Goal: Transaction & Acquisition: Book appointment/travel/reservation

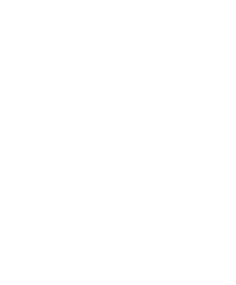
click at [95, 17] on div "Zimmer" at bounding box center [90, 13] width 53 height 15
click at [222, 112] on icon at bounding box center [224, 114] width 16 height 13
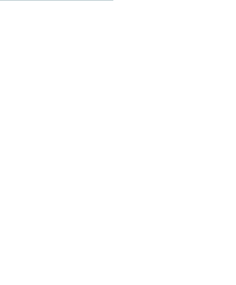
scroll to position [1069, 0]
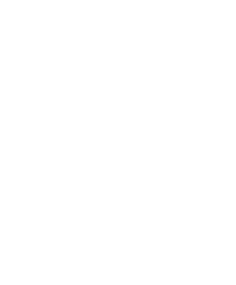
click at [225, 164] on icon at bounding box center [224, 170] width 16 height 13
click at [128, 135] on span "Pino´s Kids" at bounding box center [117, 137] width 47 height 5
click at [192, 113] on img at bounding box center [190, 124] width 67 height 50
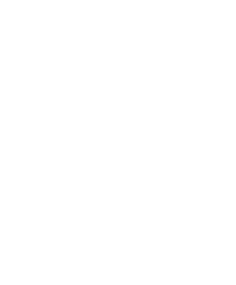
scroll to position [936, 0]
click at [225, 161] on icon at bounding box center [224, 167] width 16 height 13
click at [128, 179] on span "Wasserwelt & Spa" at bounding box center [118, 181] width 38 height 5
click at [195, 179] on span "Pino Bär" at bounding box center [190, 181] width 33 height 5
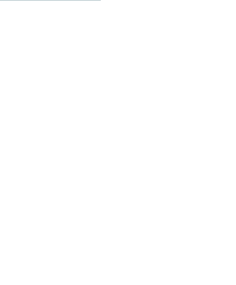
scroll to position [990, 0]
click at [221, 107] on icon at bounding box center [224, 113] width 16 height 13
click at [190, 125] on span "Kulinarik" at bounding box center [190, 127] width 21 height 5
click at [223, 109] on icon at bounding box center [224, 113] width 16 height 13
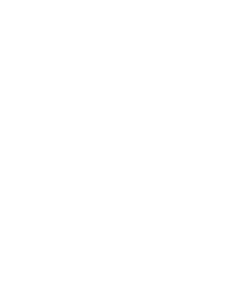
click at [224, 108] on icon at bounding box center [224, 113] width 16 height 13
click at [225, 107] on icon at bounding box center [224, 113] width 16 height 13
click at [14, 107] on icon at bounding box center [12, 113] width 16 height 13
click at [224, 107] on icon at bounding box center [224, 113] width 16 height 13
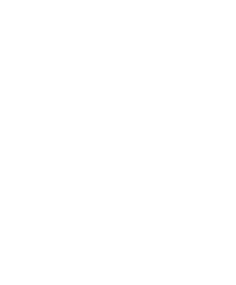
click at [225, 107] on icon at bounding box center [224, 113] width 16 height 13
click at [225, 108] on icon at bounding box center [224, 113] width 16 height 13
click at [73, 119] on span "JUST KIDS AND FAMILY" at bounding box center [69, 120] width 31 height 3
click at [71, 119] on span "JUST KIDS AND FAMILY" at bounding box center [69, 120] width 31 height 3
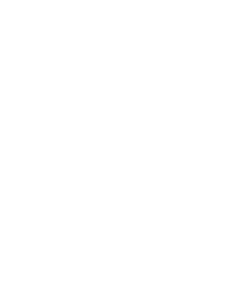
click at [73, 117] on div "JUST KIDS AND FAMILY" at bounding box center [68, 120] width 39 height 6
click at [145, 12] on span "Impressionen" at bounding box center [142, 13] width 24 height 4
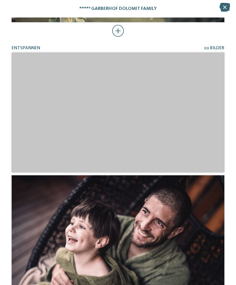
scroll to position [757, 0]
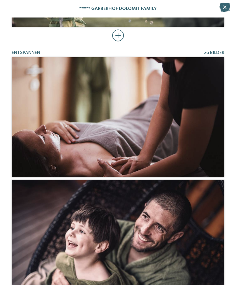
click at [116, 36] on div at bounding box center [118, 36] width 12 height 12
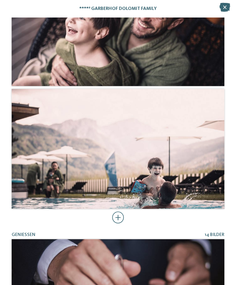
scroll to position [3039, 0]
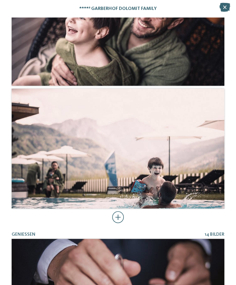
click at [120, 216] on div at bounding box center [118, 217] width 12 height 12
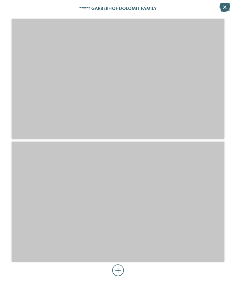
scroll to position [5844, 0]
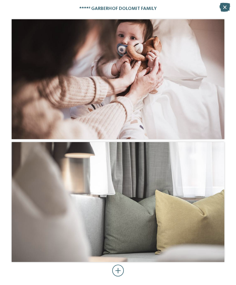
click at [121, 269] on div at bounding box center [118, 270] width 12 height 12
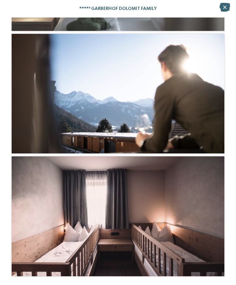
scroll to position [7054, 0]
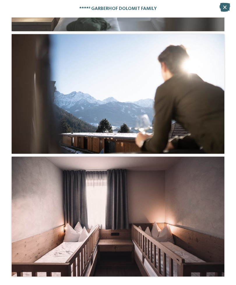
click at [226, 9] on icon at bounding box center [224, 7] width 11 height 9
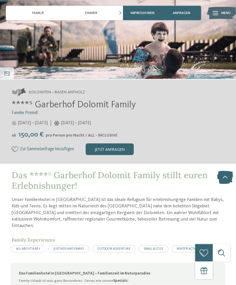
scroll to position [80, 0]
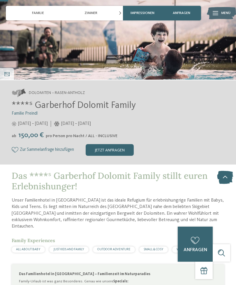
click at [218, 13] on img at bounding box center [221, 13] width 29 height 15
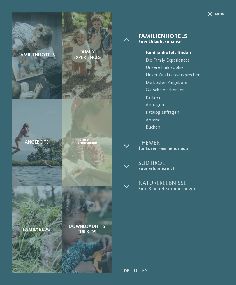
click at [127, 163] on icon at bounding box center [127, 166] width 6 height 6
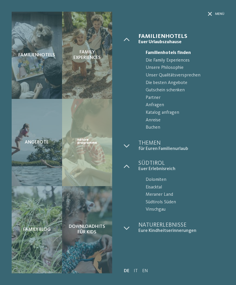
click at [128, 225] on icon at bounding box center [127, 228] width 6 height 6
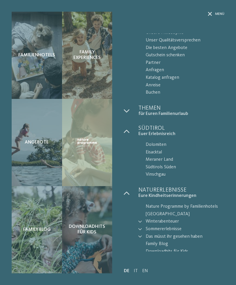
scroll to position [35, 0]
click at [196, 233] on span "Das müsst ihr gesehen haben" at bounding box center [185, 237] width 79 height 8
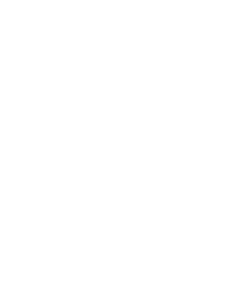
scroll to position [795, 0]
click at [223, 126] on icon at bounding box center [224, 128] width 16 height 13
click at [227, 130] on icon at bounding box center [224, 133] width 16 height 13
click at [225, 125] on icon at bounding box center [224, 128] width 16 height 13
click at [226, 126] on icon at bounding box center [224, 128] width 16 height 13
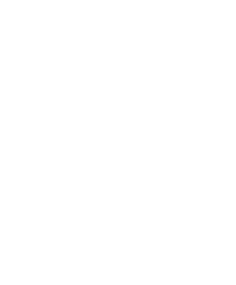
click at [226, 126] on icon at bounding box center [224, 128] width 16 height 13
click at [228, 128] on icon at bounding box center [224, 128] width 16 height 13
click at [226, 125] on icon at bounding box center [224, 127] width 16 height 13
click at [224, 127] on icon at bounding box center [224, 128] width 16 height 13
click at [227, 128] on icon at bounding box center [224, 130] width 16 height 13
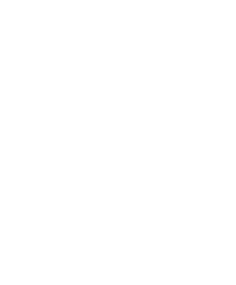
click at [226, 124] on icon at bounding box center [224, 128] width 16 height 13
click at [17, 129] on icon at bounding box center [12, 132] width 16 height 13
click at [226, 127] on icon at bounding box center [224, 128] width 16 height 13
click at [227, 131] on icon at bounding box center [224, 132] width 16 height 13
click at [223, 126] on icon at bounding box center [224, 128] width 16 height 13
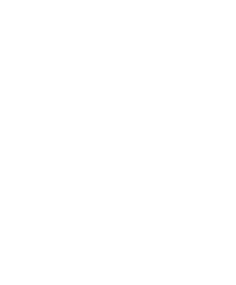
click at [223, 128] on icon at bounding box center [224, 128] width 16 height 13
click at [225, 128] on icon at bounding box center [224, 128] width 16 height 13
click at [228, 127] on icon at bounding box center [224, 133] width 16 height 13
click at [230, 128] on icon at bounding box center [224, 128] width 16 height 13
click at [227, 127] on icon at bounding box center [224, 128] width 16 height 13
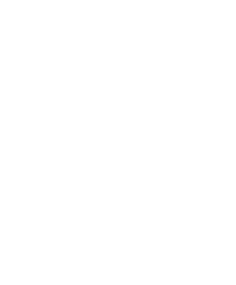
click at [11, 129] on icon at bounding box center [12, 131] width 16 height 13
click at [225, 127] on icon at bounding box center [224, 128] width 16 height 13
click at [230, 127] on icon at bounding box center [224, 131] width 16 height 13
click at [231, 128] on icon at bounding box center [224, 128] width 16 height 13
click at [227, 127] on icon at bounding box center [224, 130] width 16 height 13
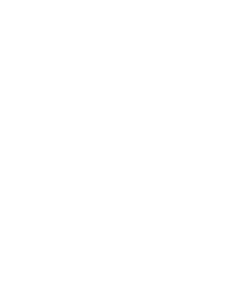
click at [228, 128] on icon at bounding box center [224, 128] width 16 height 13
click at [225, 129] on icon at bounding box center [224, 134] width 16 height 13
click at [224, 128] on icon at bounding box center [224, 128] width 16 height 13
click at [231, 128] on icon at bounding box center [224, 128] width 16 height 13
click at [224, 126] on icon at bounding box center [224, 128] width 16 height 13
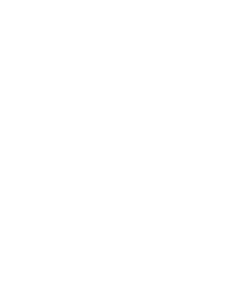
click at [224, 126] on icon at bounding box center [224, 128] width 16 height 13
click at [226, 122] on icon at bounding box center [224, 128] width 16 height 13
click at [226, 127] on icon at bounding box center [224, 133] width 16 height 13
click at [226, 124] on icon at bounding box center [224, 128] width 16 height 13
click at [224, 129] on icon at bounding box center [224, 128] width 16 height 13
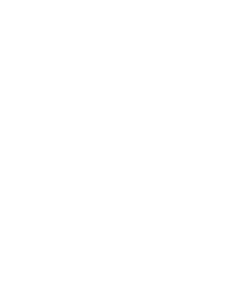
click at [225, 129] on icon at bounding box center [224, 128] width 16 height 13
click at [224, 128] on icon at bounding box center [224, 128] width 16 height 13
click at [228, 124] on icon at bounding box center [224, 127] width 16 height 13
click at [226, 123] on icon at bounding box center [224, 128] width 16 height 13
click at [228, 124] on icon at bounding box center [224, 130] width 16 height 13
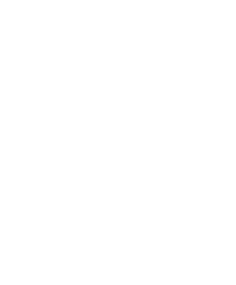
click at [227, 124] on icon at bounding box center [224, 128] width 16 height 13
click at [228, 126] on icon at bounding box center [224, 132] width 16 height 13
click at [13, 126] on icon at bounding box center [12, 128] width 16 height 13
click at [81, 104] on img at bounding box center [65, 132] width 106 height 115
click at [106, 27] on icon at bounding box center [105, 29] width 3 height 5
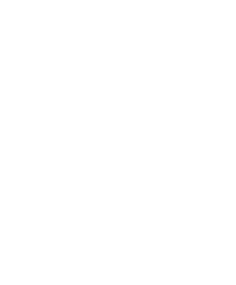
click at [105, 27] on icon at bounding box center [104, 29] width 3 height 5
click at [105, 30] on icon at bounding box center [104, 29] width 3 height 5
click at [106, 30] on icon at bounding box center [105, 29] width 3 height 5
click at [107, 29] on div "Angebot 6 / 26" at bounding box center [118, 29] width 213 height 15
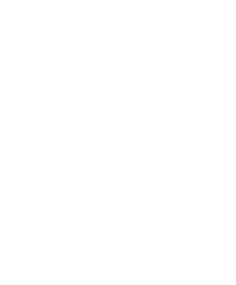
click at [106, 27] on icon at bounding box center [104, 29] width 3 height 5
click at [106, 30] on icon at bounding box center [104, 29] width 3 height 5
click at [105, 28] on icon at bounding box center [104, 29] width 3 height 5
click at [1, 248] on div at bounding box center [118, 142] width 236 height 285
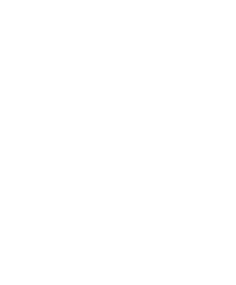
click at [15, 82] on icon at bounding box center [12, 88] width 16 height 13
click at [154, 55] on span "Schenna - Meraner Land" at bounding box center [146, 56] width 43 height 3
click at [158, 50] on link "Familienalm & Almchalets Taser Alm" at bounding box center [157, 51] width 64 height 3
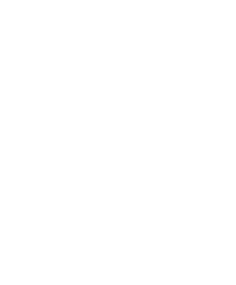
click at [222, 184] on icon at bounding box center [225, 177] width 16 height 13
click at [199, 82] on span "Alm.Spa" at bounding box center [196, 84] width 34 height 5
click at [45, 128] on link "weiterlesen" at bounding box center [36, 134] width 48 height 12
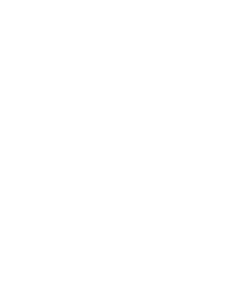
scroll to position [928, 0]
click at [119, 31] on span "Ein Paradies für Kinder" at bounding box center [122, 33] width 50 height 5
click at [226, 191] on icon at bounding box center [224, 195] width 16 height 13
click at [225, 192] on icon at bounding box center [224, 195] width 16 height 13
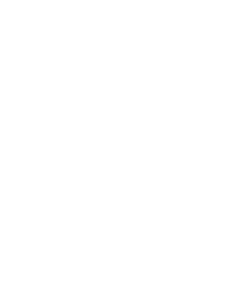
click at [225, 193] on icon at bounding box center [224, 195] width 16 height 13
click at [226, 193] on icon at bounding box center [224, 195] width 16 height 13
click at [227, 193] on icon at bounding box center [224, 195] width 16 height 13
click at [14, 195] on icon at bounding box center [12, 195] width 16 height 13
click at [225, 194] on icon at bounding box center [224, 195] width 16 height 13
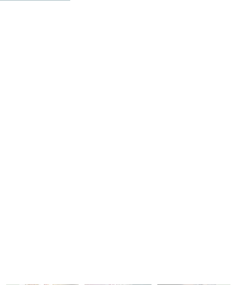
scroll to position [666, 0]
click at [222, 192] on icon at bounding box center [224, 193] width 16 height 13
click at [227, 203] on icon at bounding box center [224, 199] width 16 height 13
click at [226, 190] on icon at bounding box center [224, 190] width 16 height 13
click at [225, 191] on icon at bounding box center [224, 193] width 16 height 13
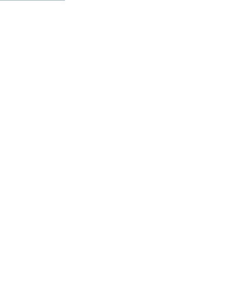
scroll to position [616, 0]
click at [147, 150] on link "mehr erfahren" at bounding box center [142, 152] width 34 height 4
click at [43, 260] on link "Inklusivleistungen" at bounding box center [34, 262] width 35 height 5
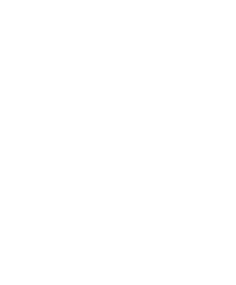
click at [225, 21] on icon at bounding box center [224, 22] width 13 height 10
click at [0, 198] on div "Dolomiten – Rasen-Antholz ****ˢ Garberhof Dolomit Family Familie Preindl [DATE]…" at bounding box center [118, 202] width 236 height 84
